Goal: Check status: Check status

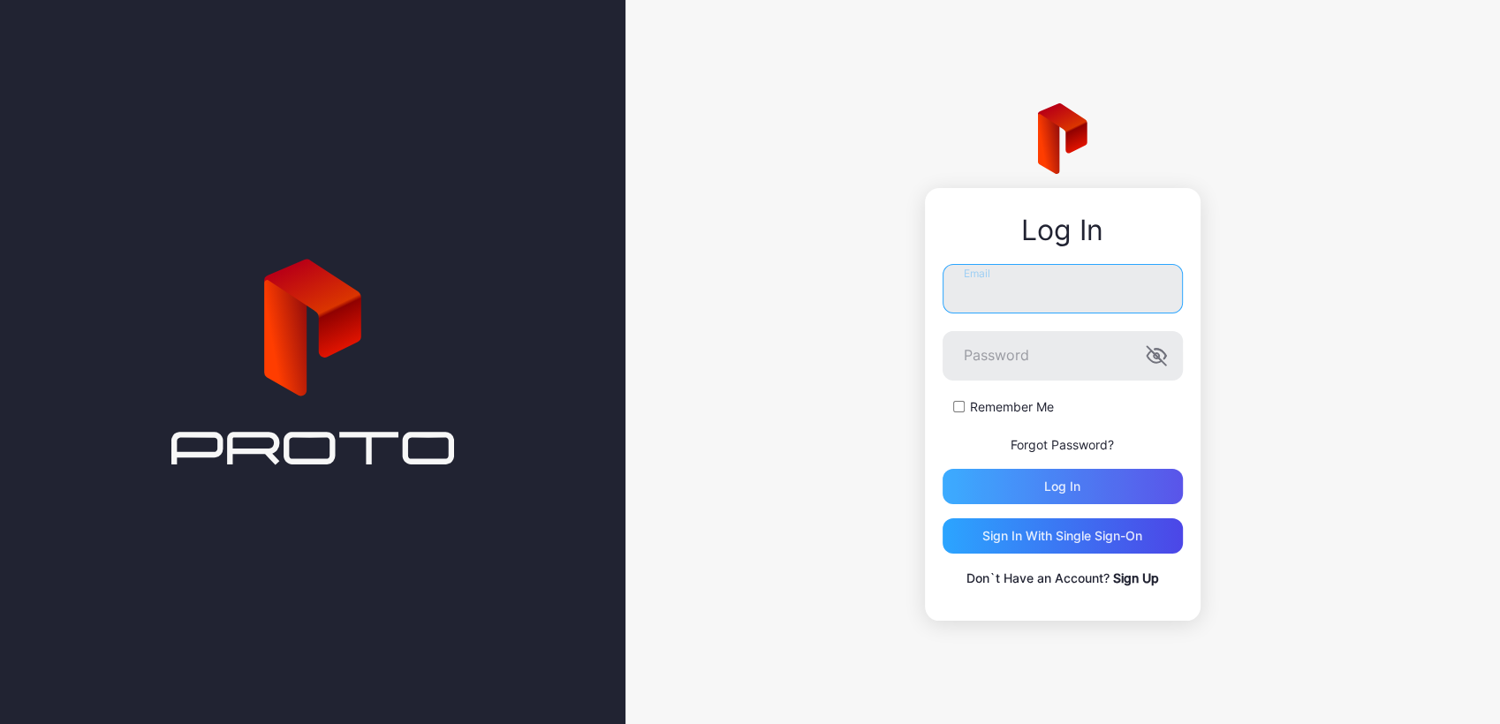
type input "**********"
click at [987, 472] on div "Log in" at bounding box center [1062, 486] width 240 height 35
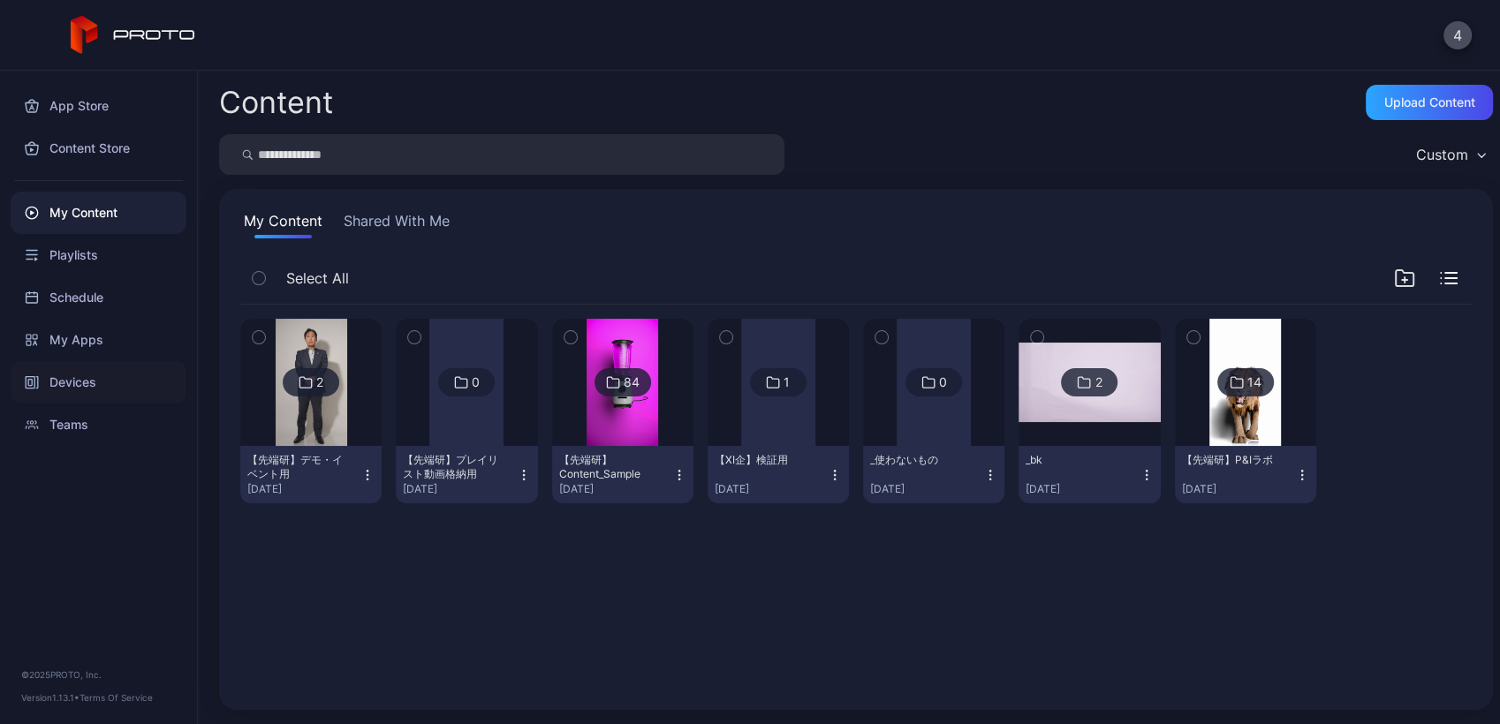
click at [73, 386] on div "Devices" at bounding box center [99, 382] width 176 height 42
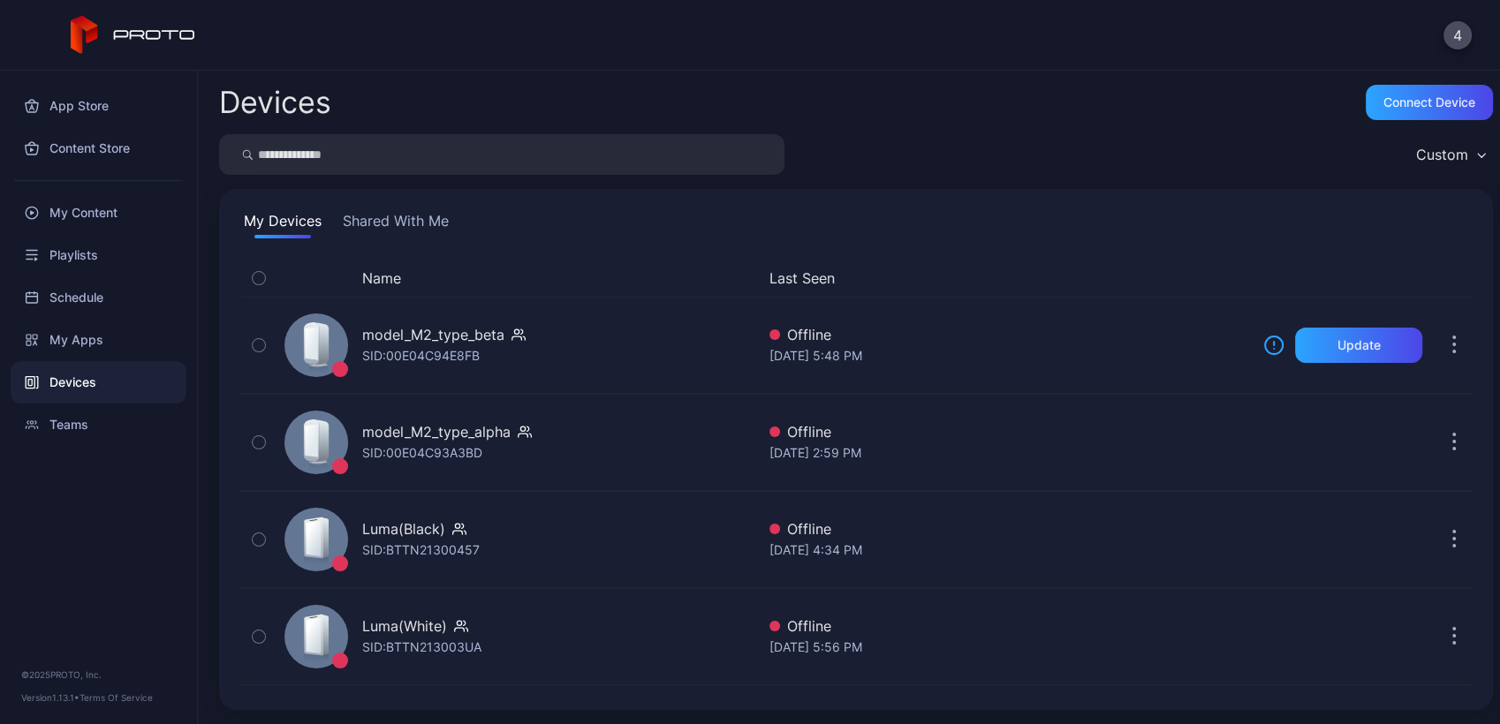
click at [359, 219] on button "Shared With Me" at bounding box center [395, 224] width 113 height 28
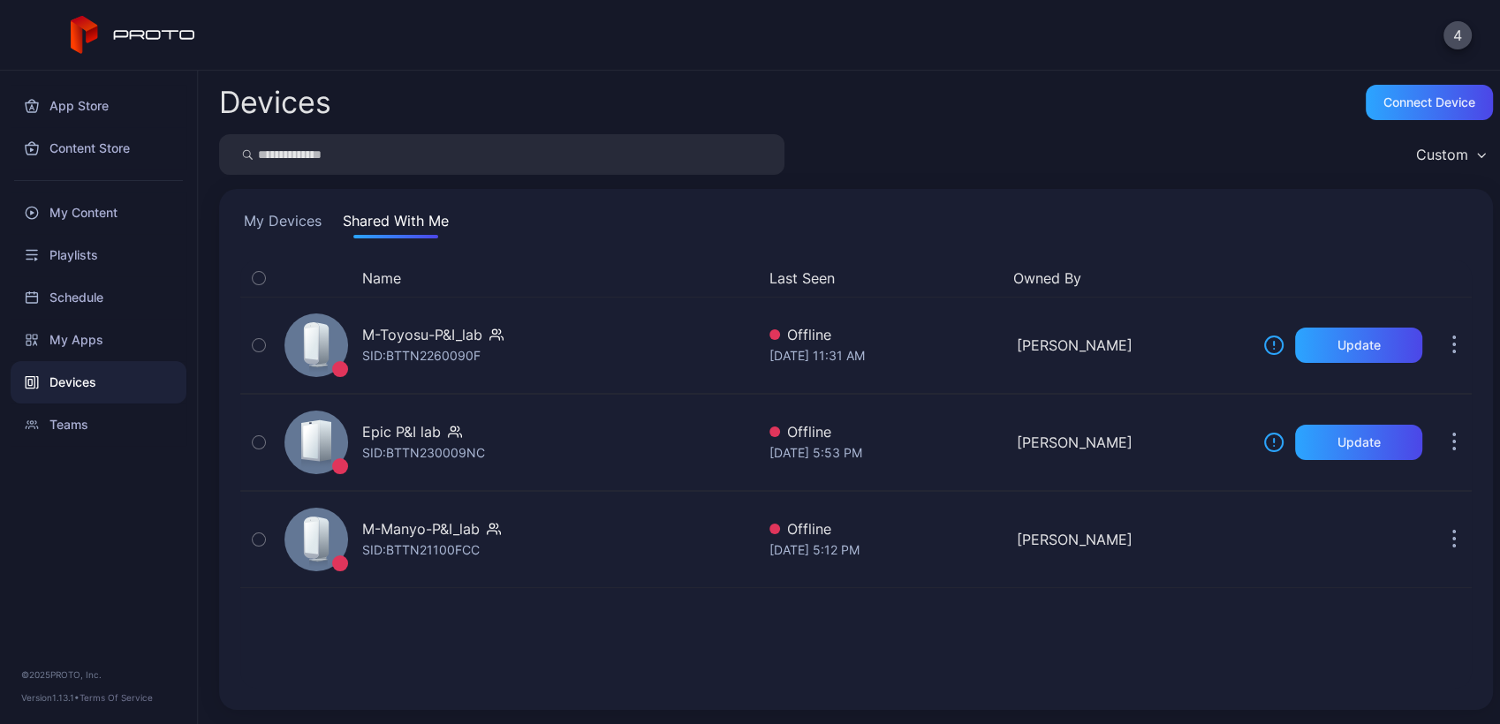
click at [264, 205] on div "My Devices Shared With Me Name Last Seen Owned By M-Toyosu-P&I_lab SID: BTTN226…" at bounding box center [855, 449] width 1273 height 521
click at [269, 230] on button "My Devices" at bounding box center [282, 224] width 85 height 28
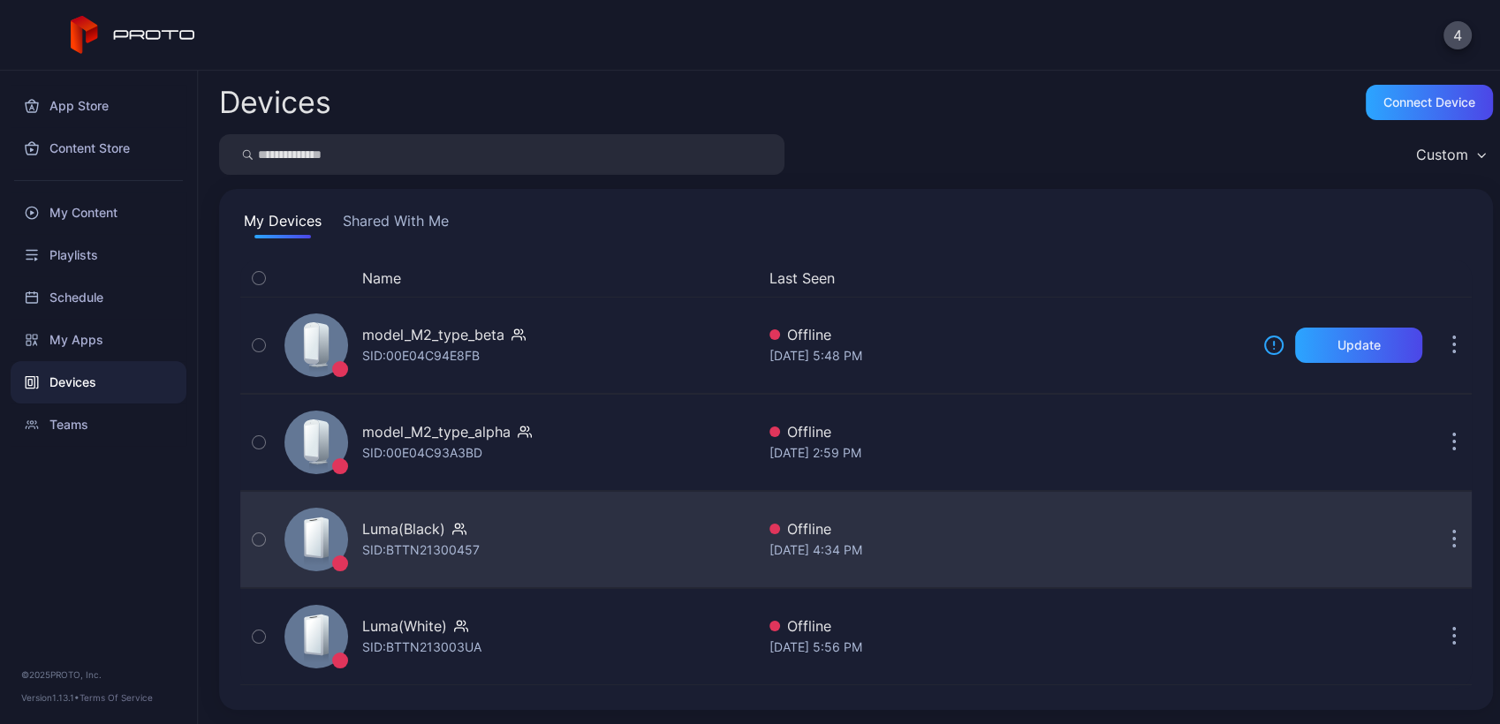
click at [574, 554] on div "Luma(Black) SID: BTTN21300457" at bounding box center [516, 539] width 478 height 88
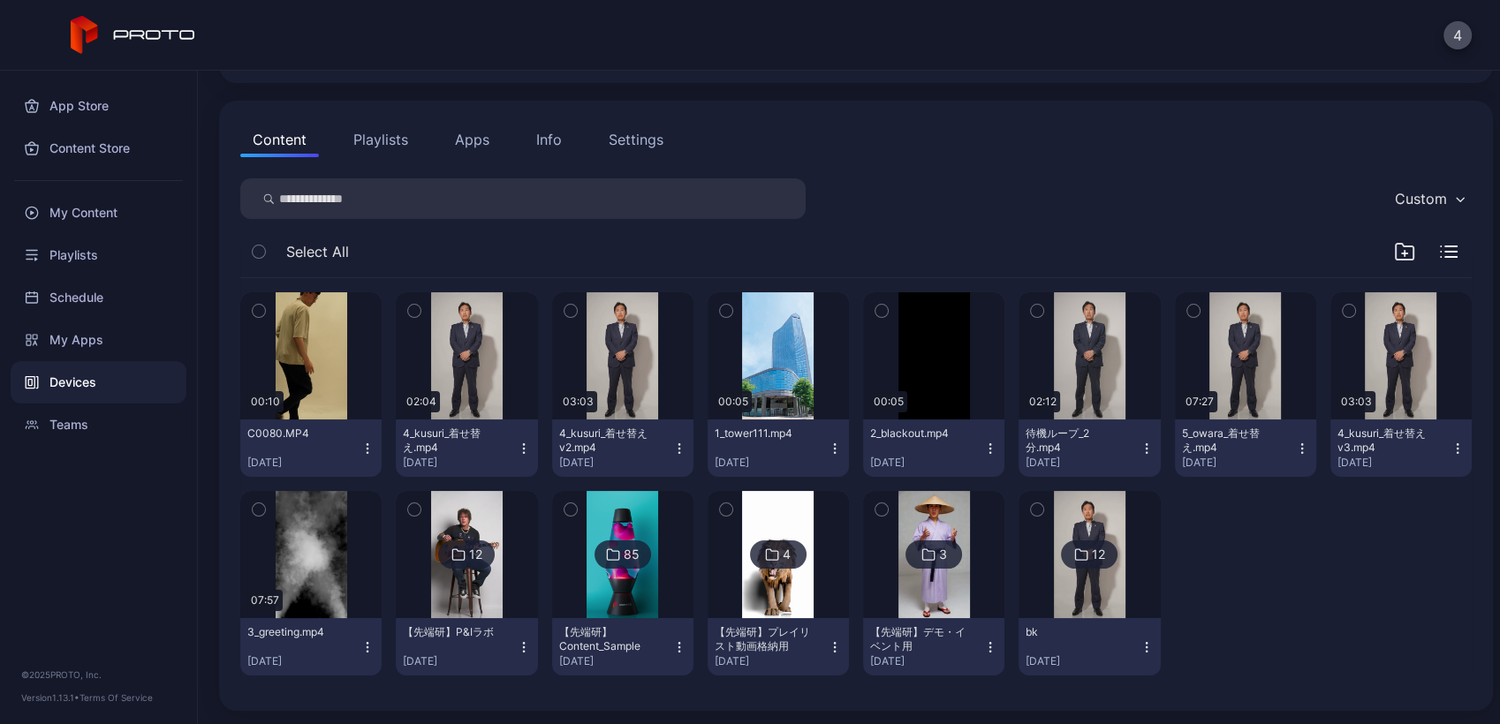
scroll to position [149, 0]
click at [372, 159] on div "Content Playlists Apps Info Settings Custom Select All 00:10 C0080.MP4 [DATE] 0…" at bounding box center [855, 407] width 1273 height 610
click at [372, 135] on button "Playlists" at bounding box center [380, 140] width 79 height 35
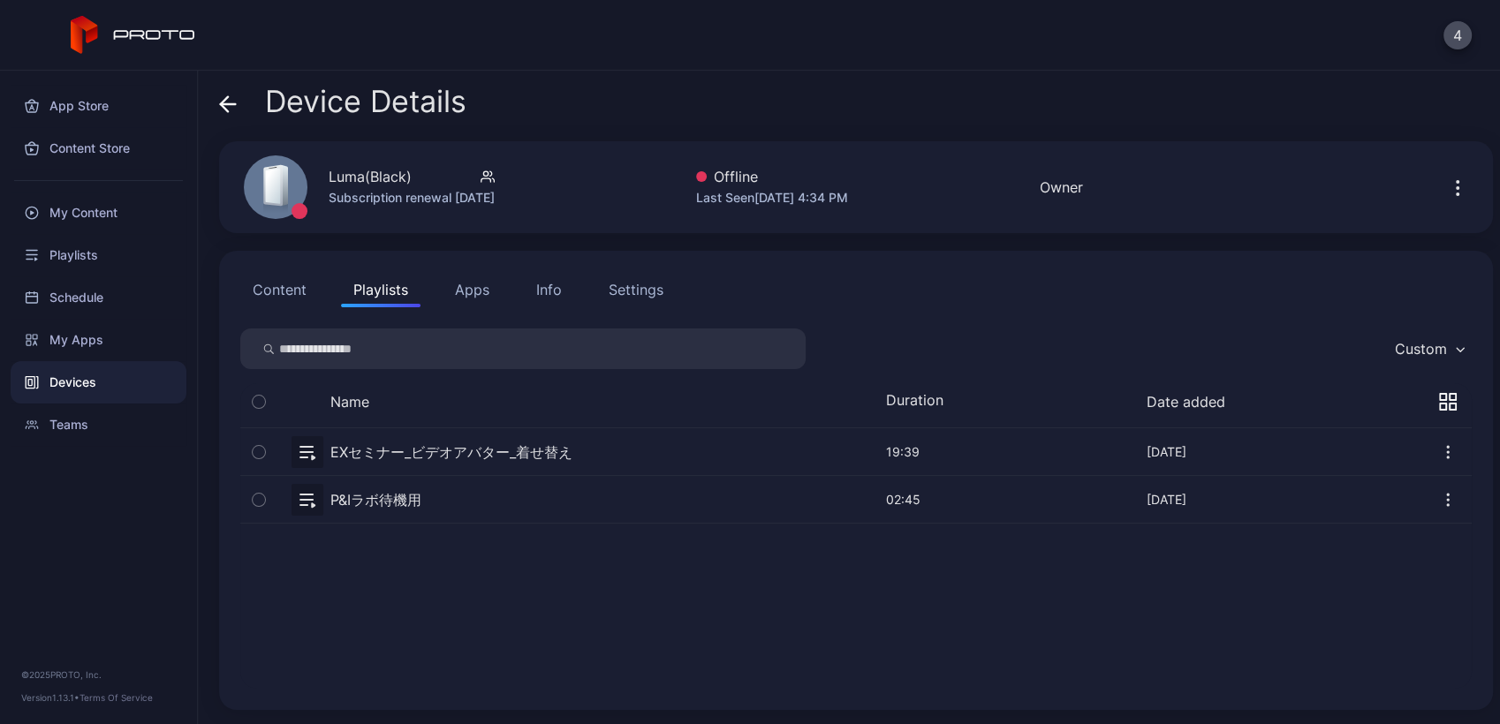
click at [487, 452] on button "button" at bounding box center [855, 451] width 1231 height 47
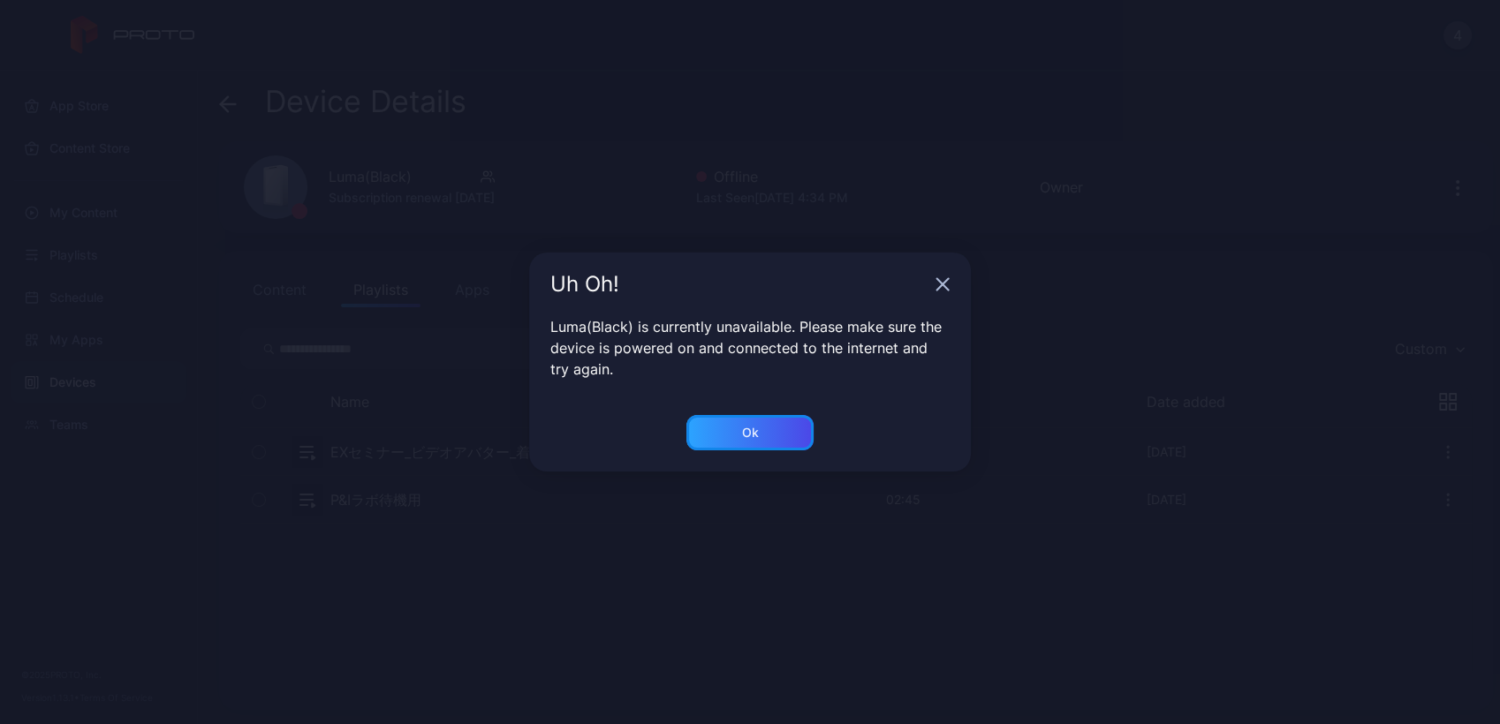
click at [754, 427] on div "Ok" at bounding box center [750, 433] width 17 height 14
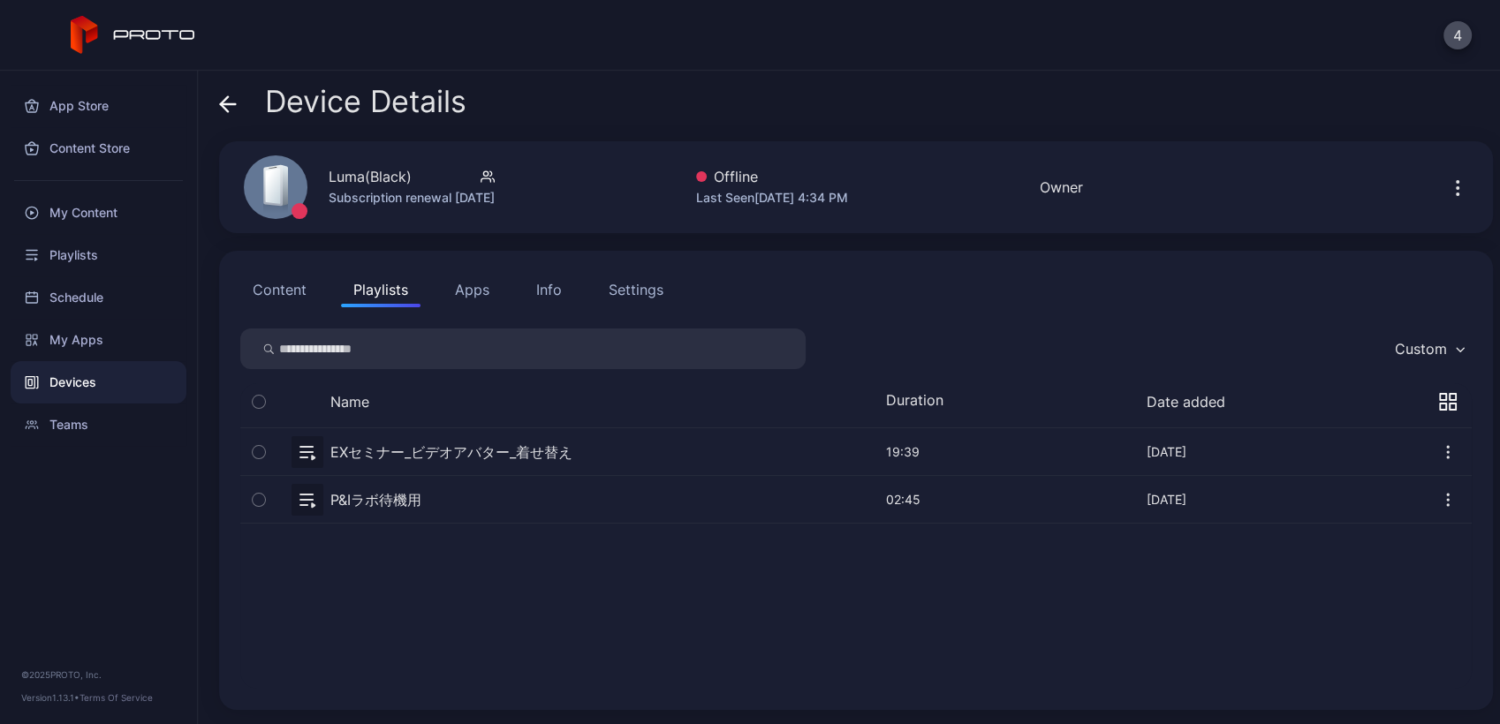
click at [611, 650] on div "EXセミナー_ビデオアバター_着せ替え [DATE] 19:39 Sep 24, 2025 P&Iラボ待機用 [DATE] 02:45 May 22, 2025" at bounding box center [855, 558] width 1231 height 261
